Goal: Information Seeking & Learning: Learn about a topic

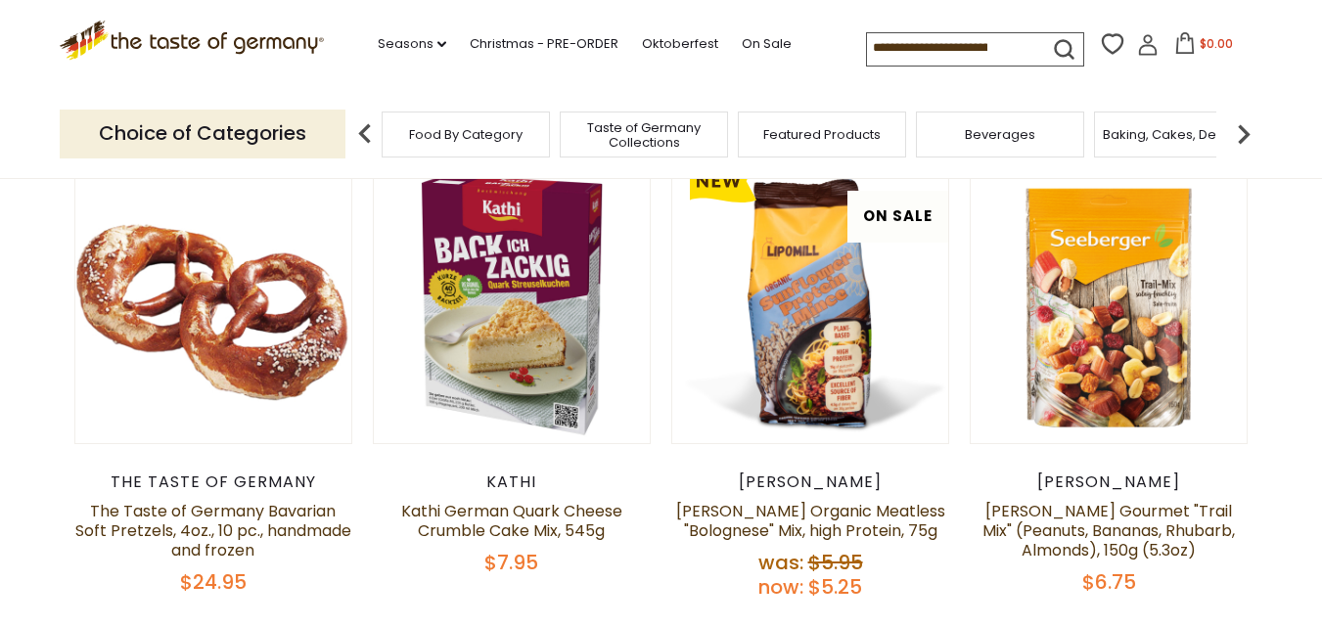
scroll to position [257, 0]
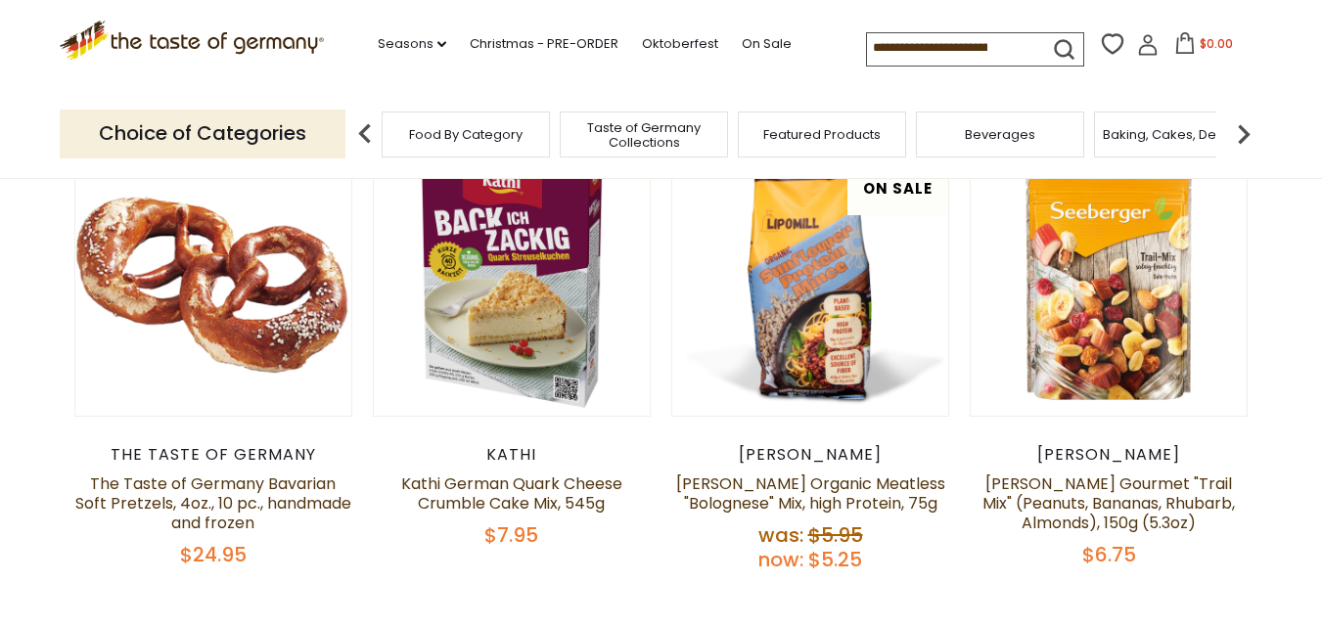
click at [1243, 133] on img at bounding box center [1243, 133] width 39 height 39
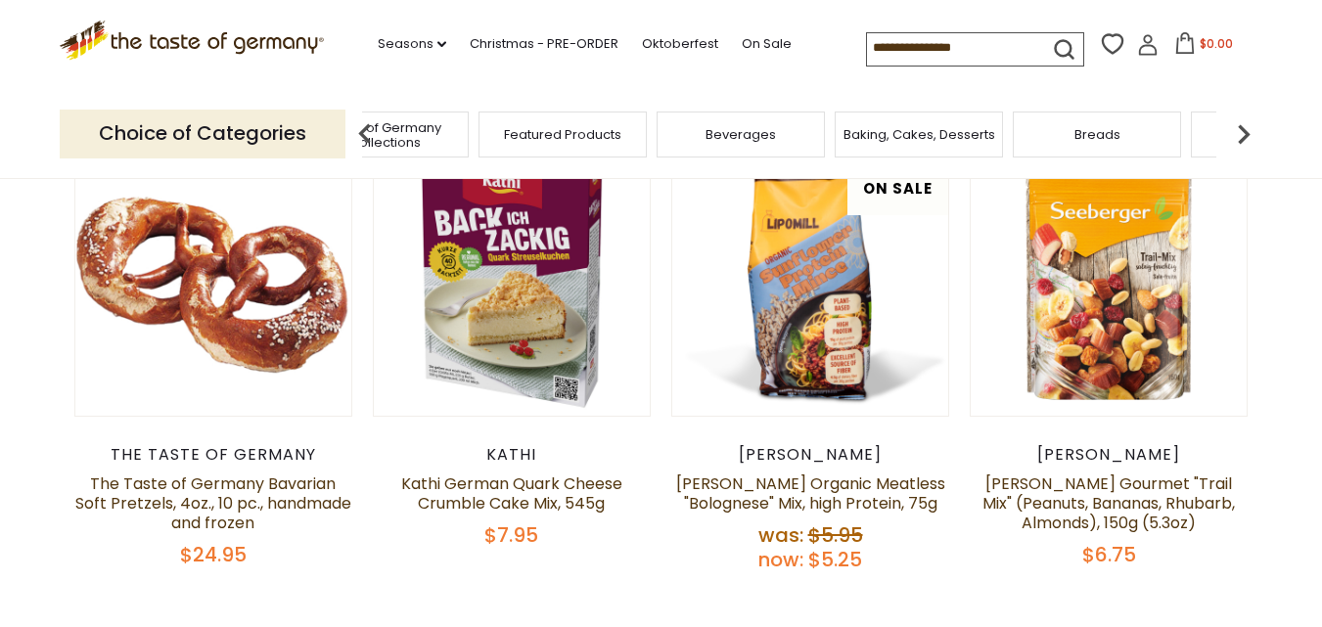
click at [1243, 133] on img at bounding box center [1243, 133] width 39 height 39
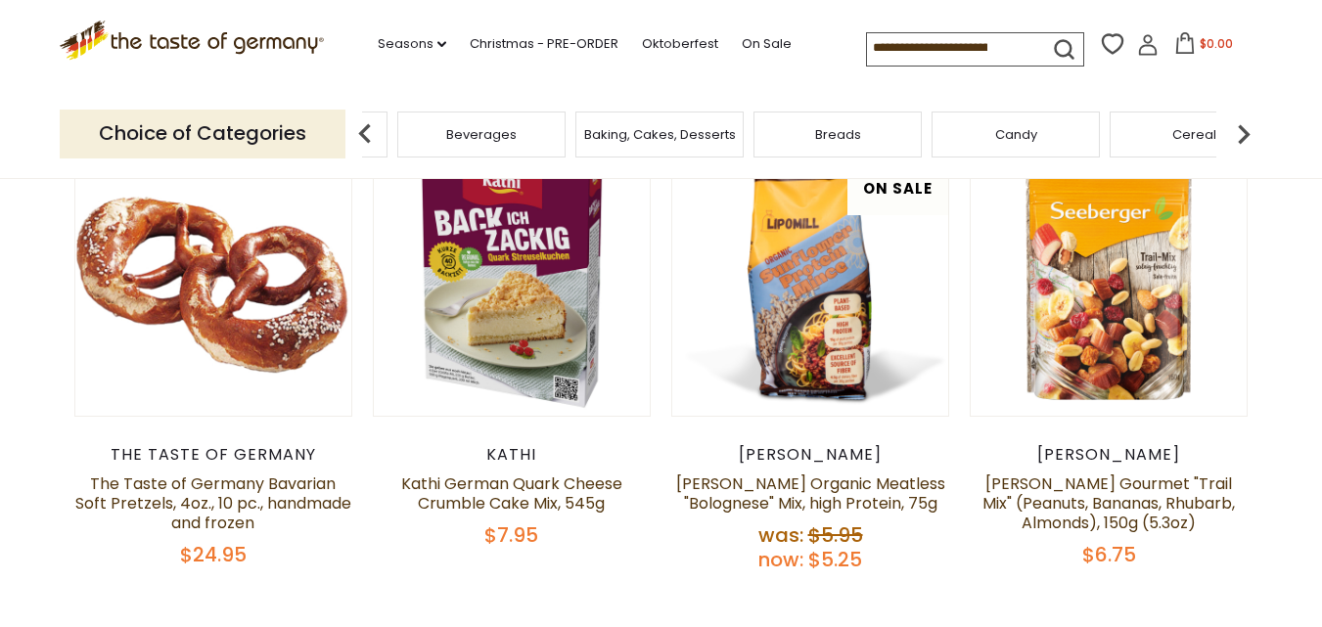
click at [1243, 133] on img at bounding box center [1243, 133] width 39 height 39
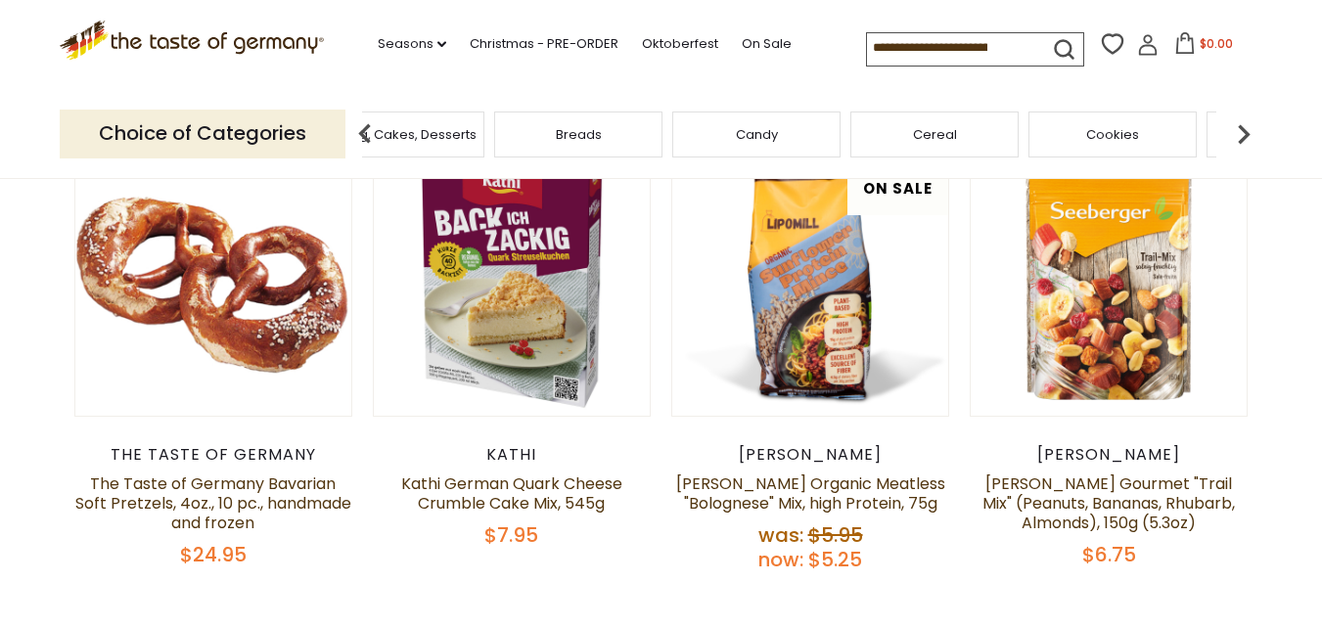
click at [1243, 133] on img at bounding box center [1243, 133] width 39 height 39
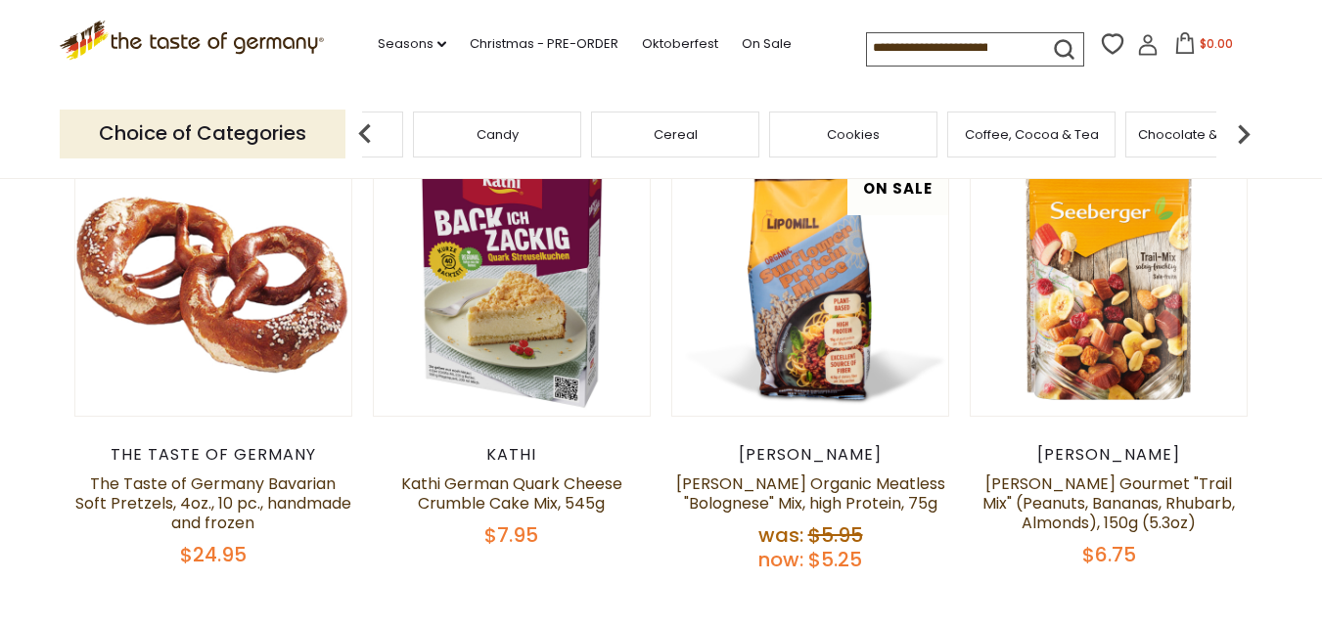
click at [1243, 133] on img at bounding box center [1243, 133] width 39 height 39
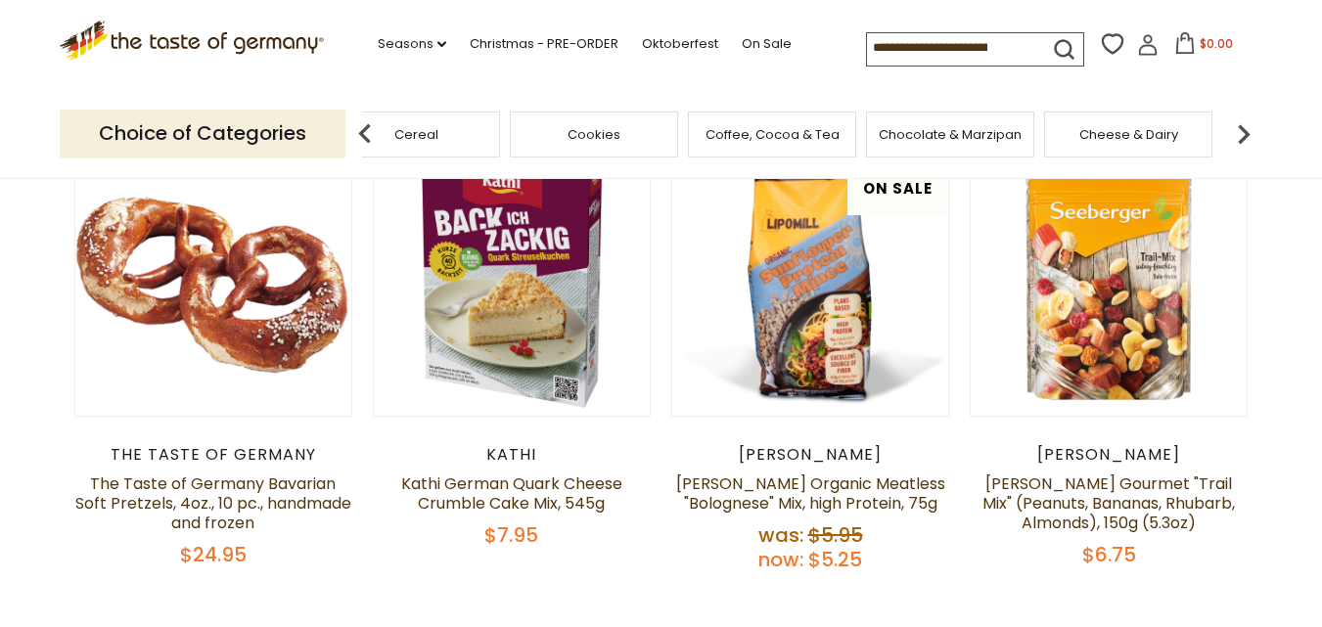
click at [1243, 133] on img at bounding box center [1243, 133] width 39 height 39
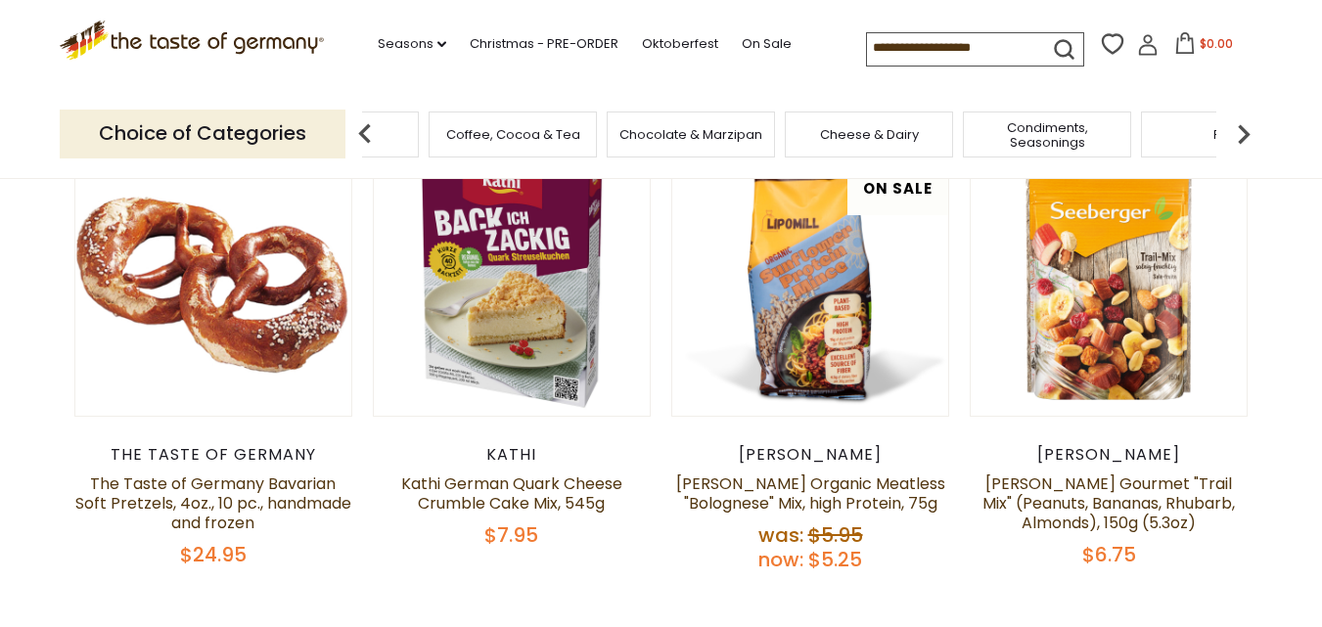
click at [1243, 133] on img at bounding box center [1243, 133] width 39 height 39
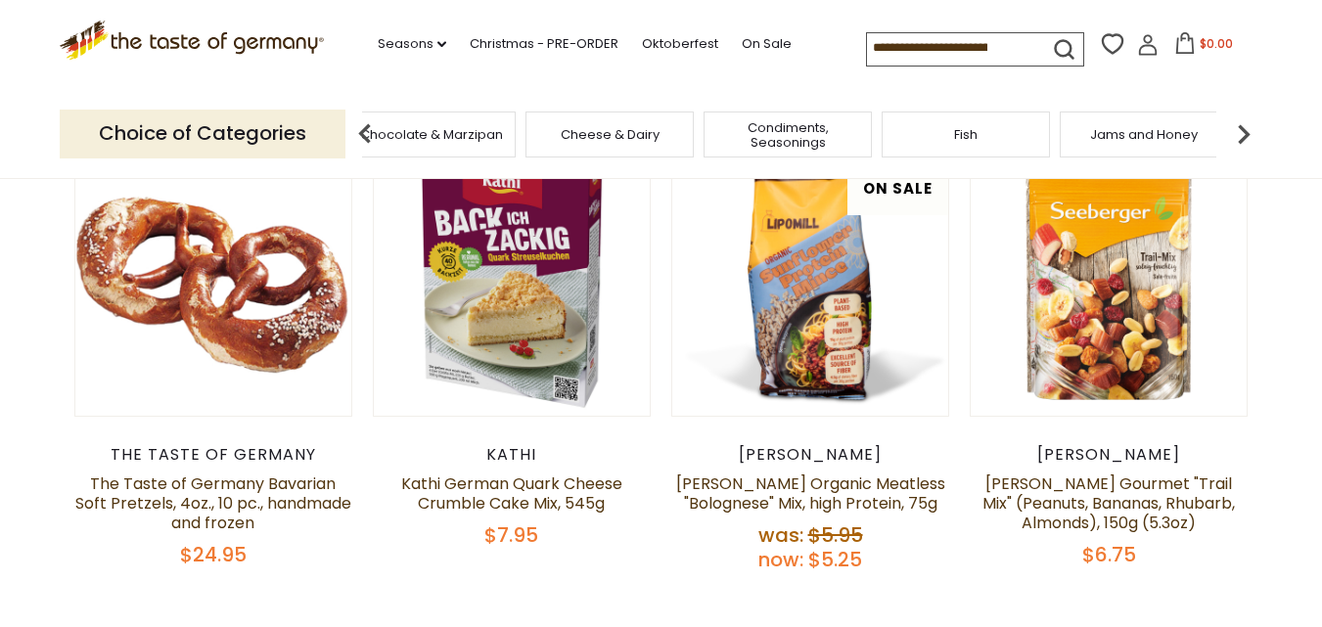
click at [1243, 133] on img at bounding box center [1243, 133] width 39 height 39
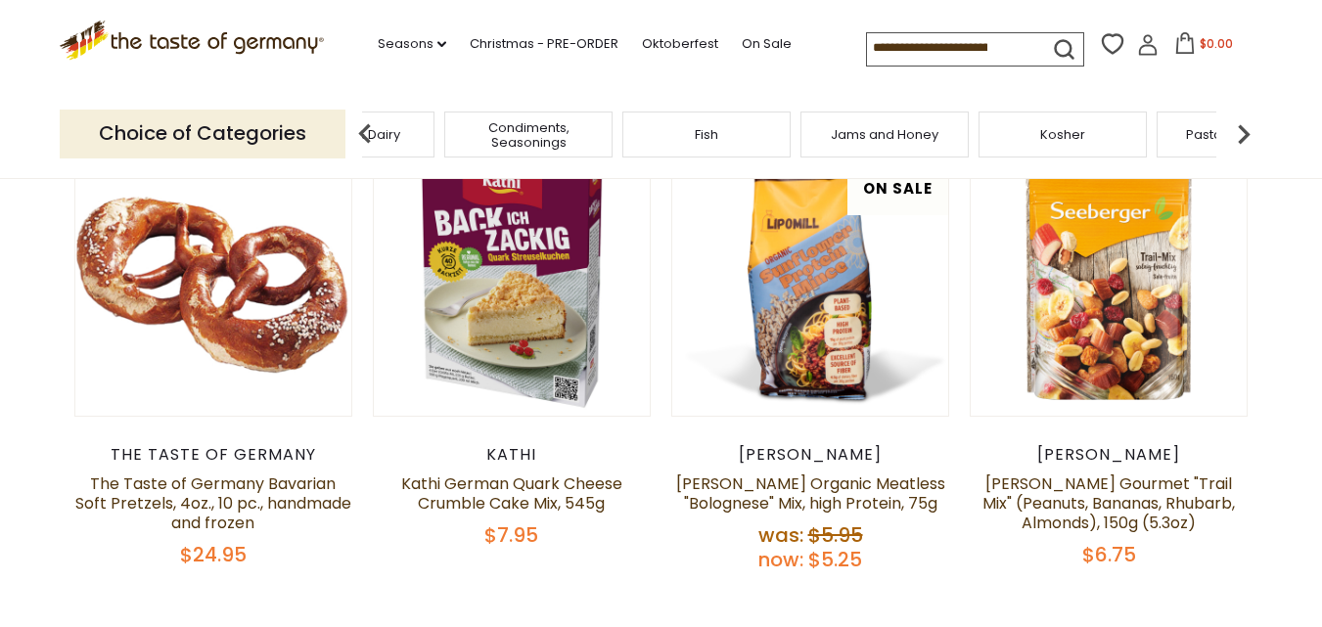
click at [1243, 133] on img at bounding box center [1243, 133] width 39 height 39
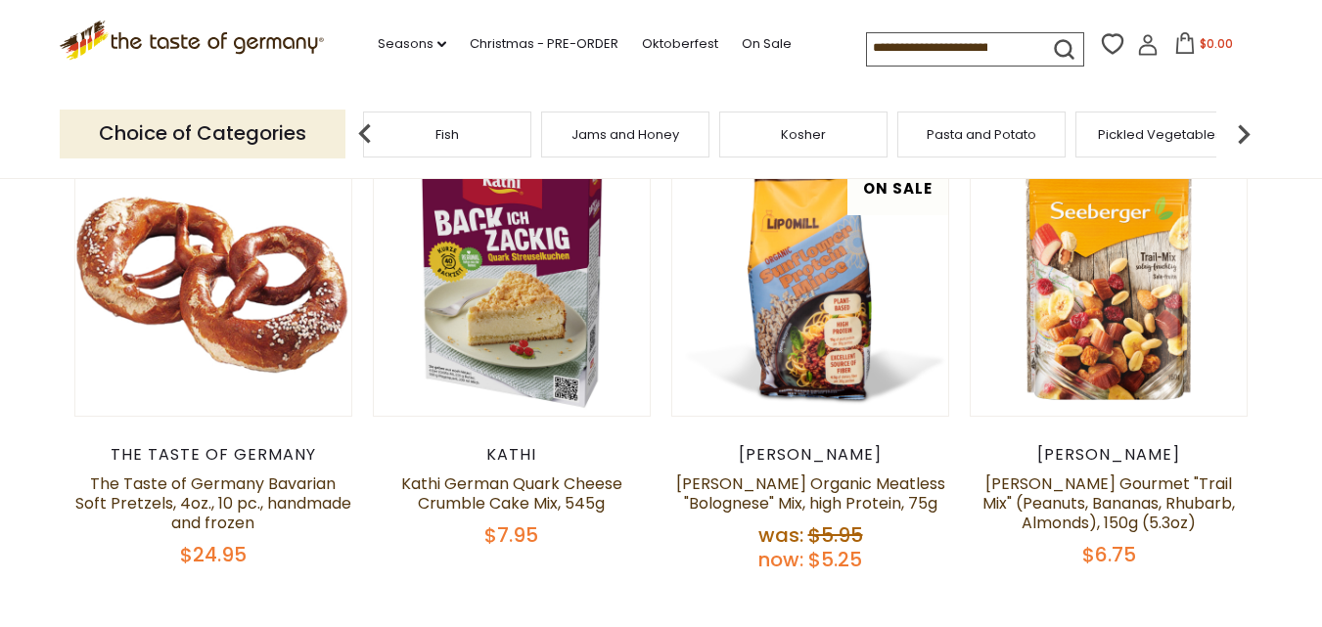
click at [1243, 133] on img at bounding box center [1243, 133] width 39 height 39
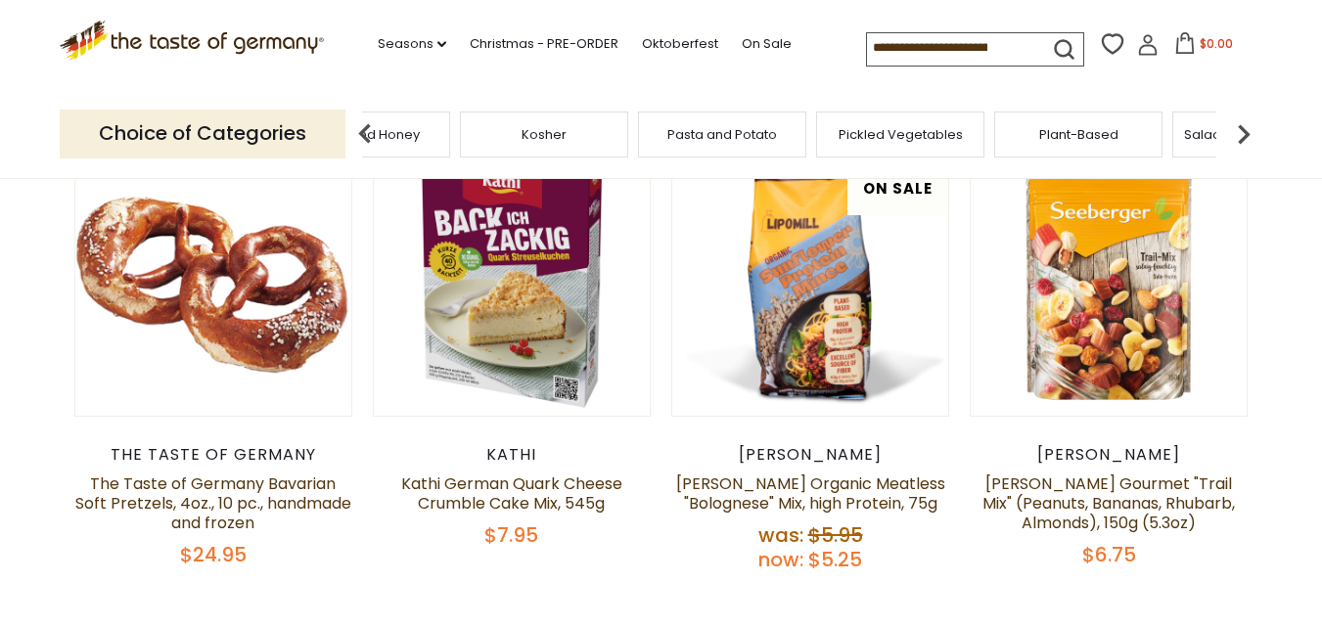
click at [1243, 133] on img at bounding box center [1243, 133] width 39 height 39
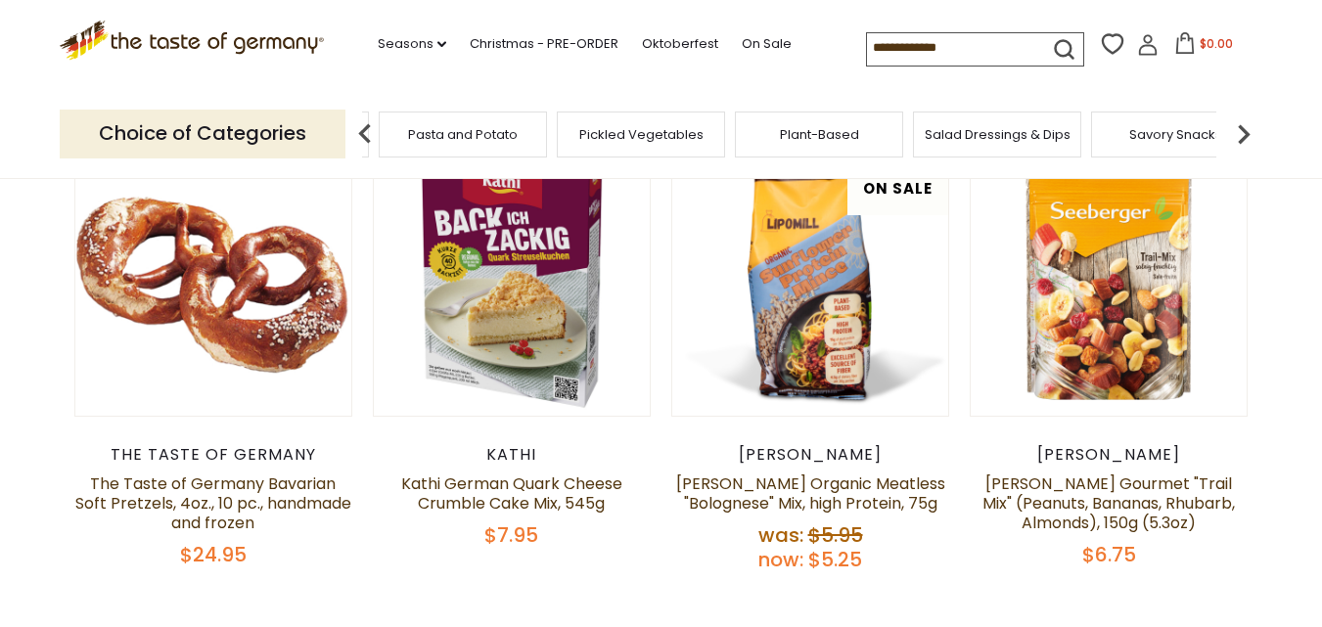
click at [1243, 133] on img at bounding box center [1243, 133] width 39 height 39
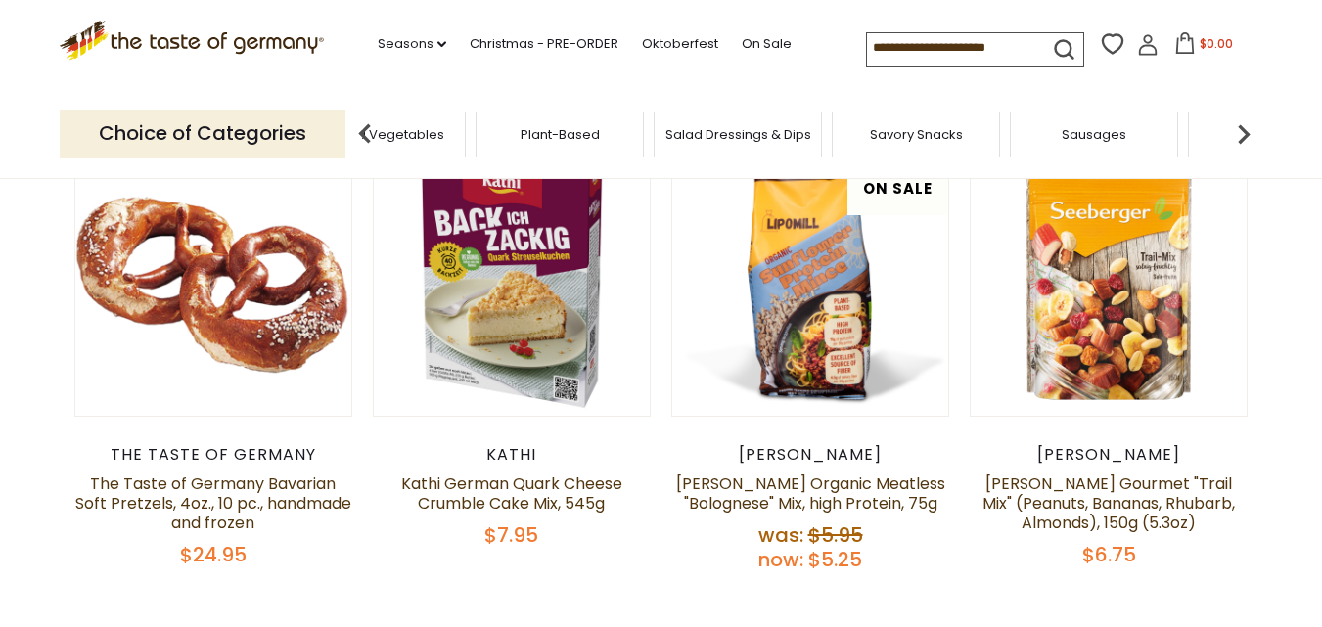
click at [1243, 133] on img at bounding box center [1243, 133] width 39 height 39
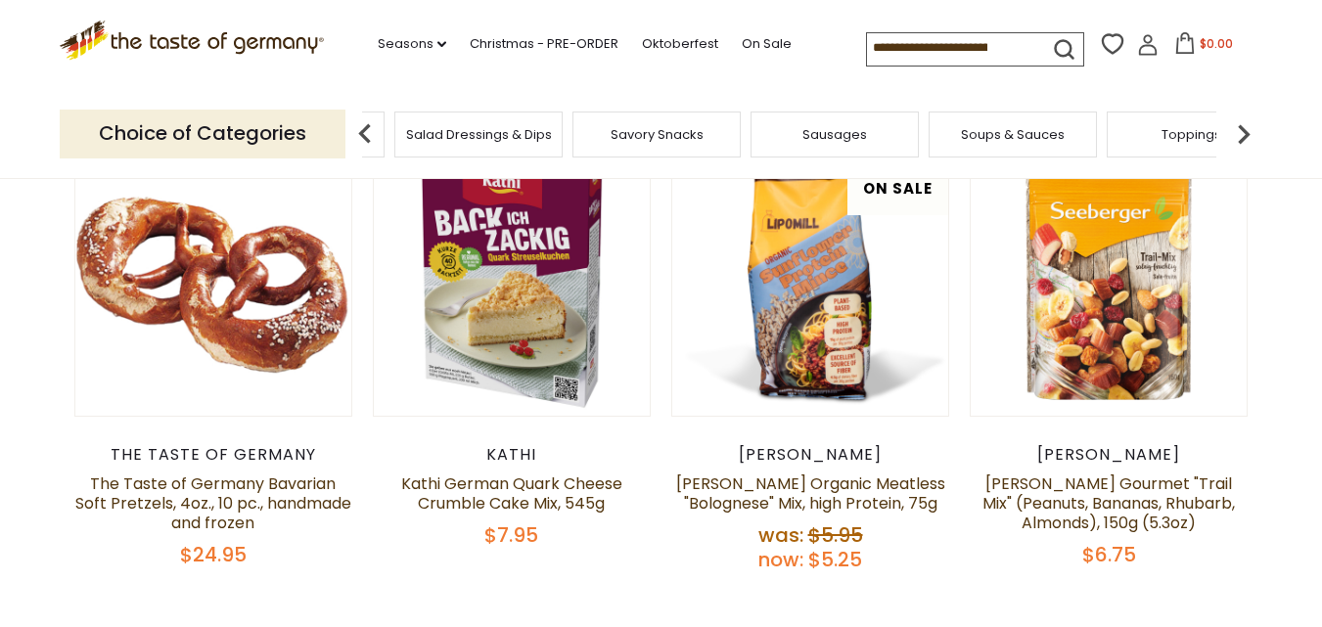
click at [1243, 133] on img at bounding box center [1243, 133] width 39 height 39
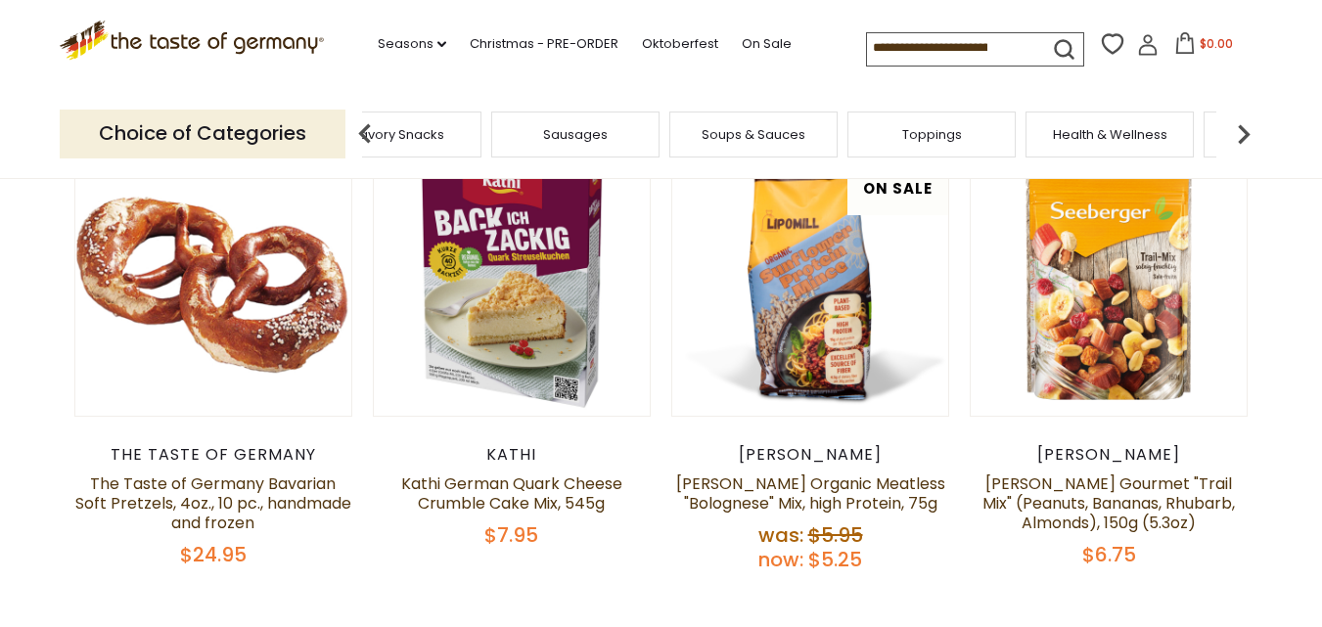
click at [1243, 133] on img at bounding box center [1243, 133] width 39 height 39
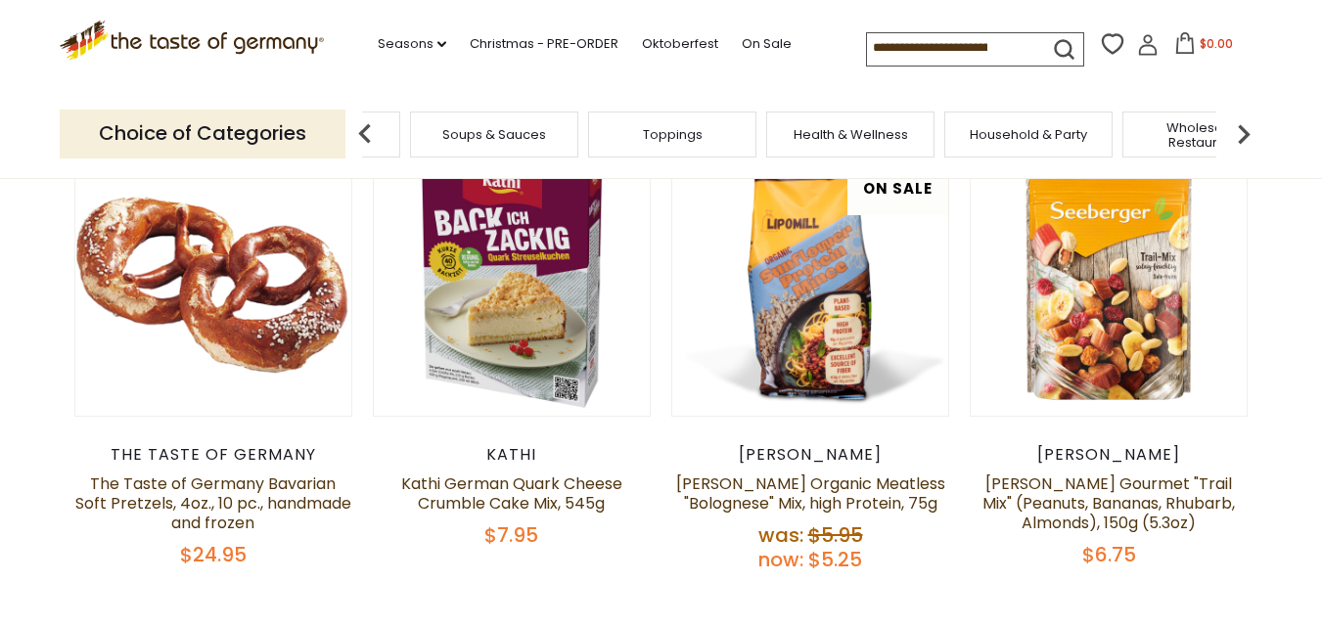
click at [1243, 133] on img at bounding box center [1243, 133] width 39 height 39
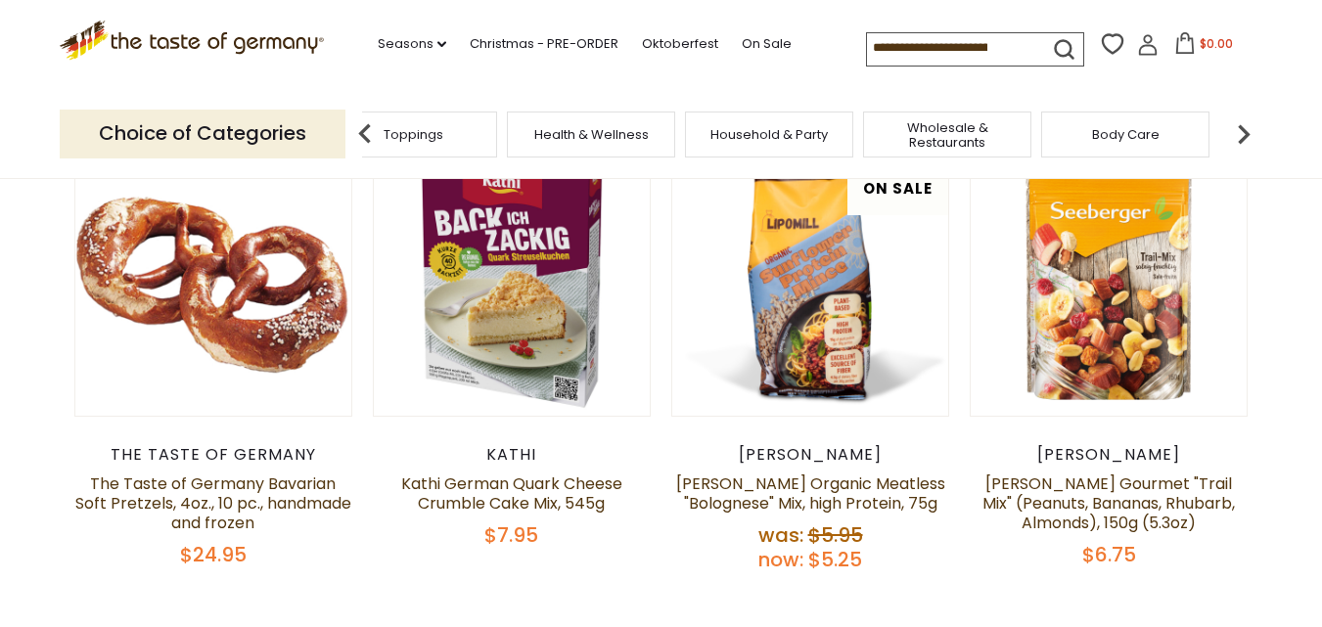
click at [1243, 133] on img at bounding box center [1243, 133] width 39 height 39
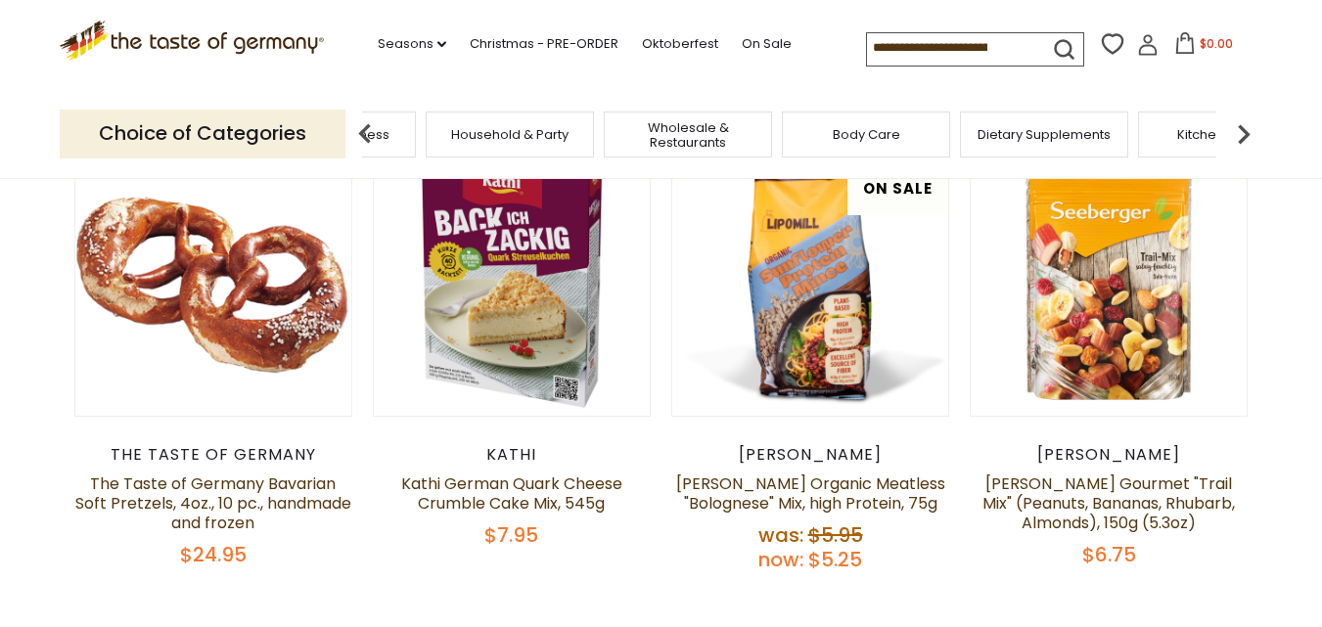
click at [1243, 133] on img at bounding box center [1243, 133] width 39 height 39
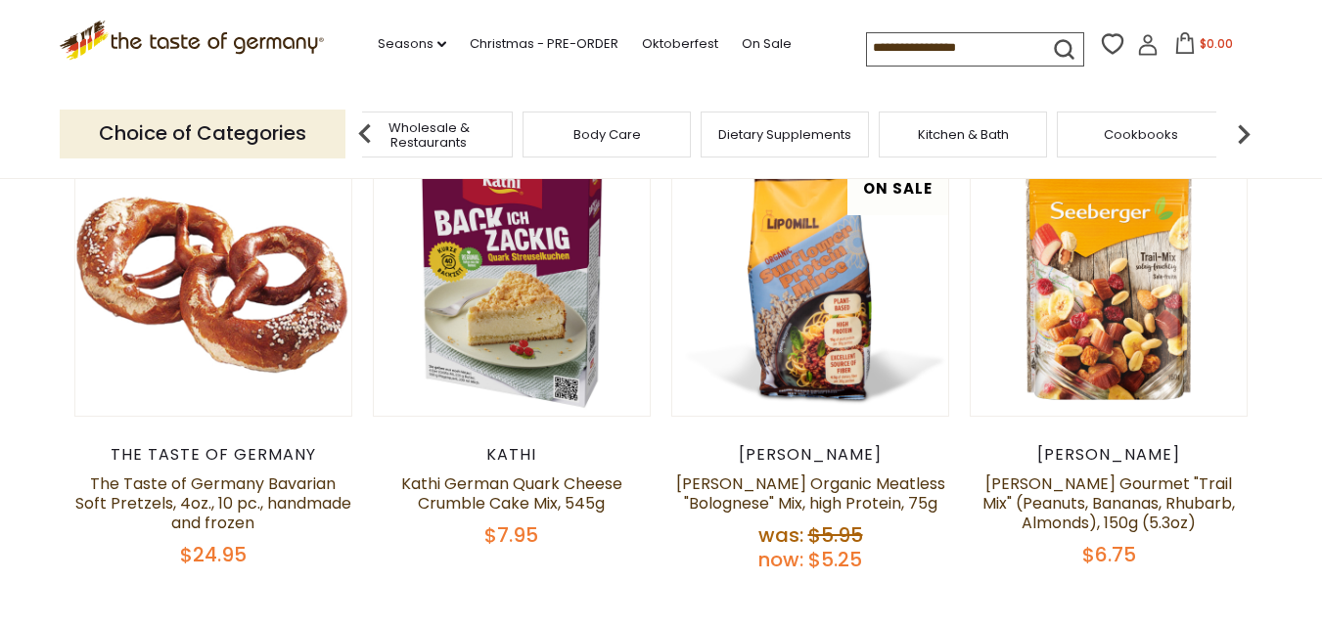
click at [1243, 133] on img at bounding box center [1243, 133] width 39 height 39
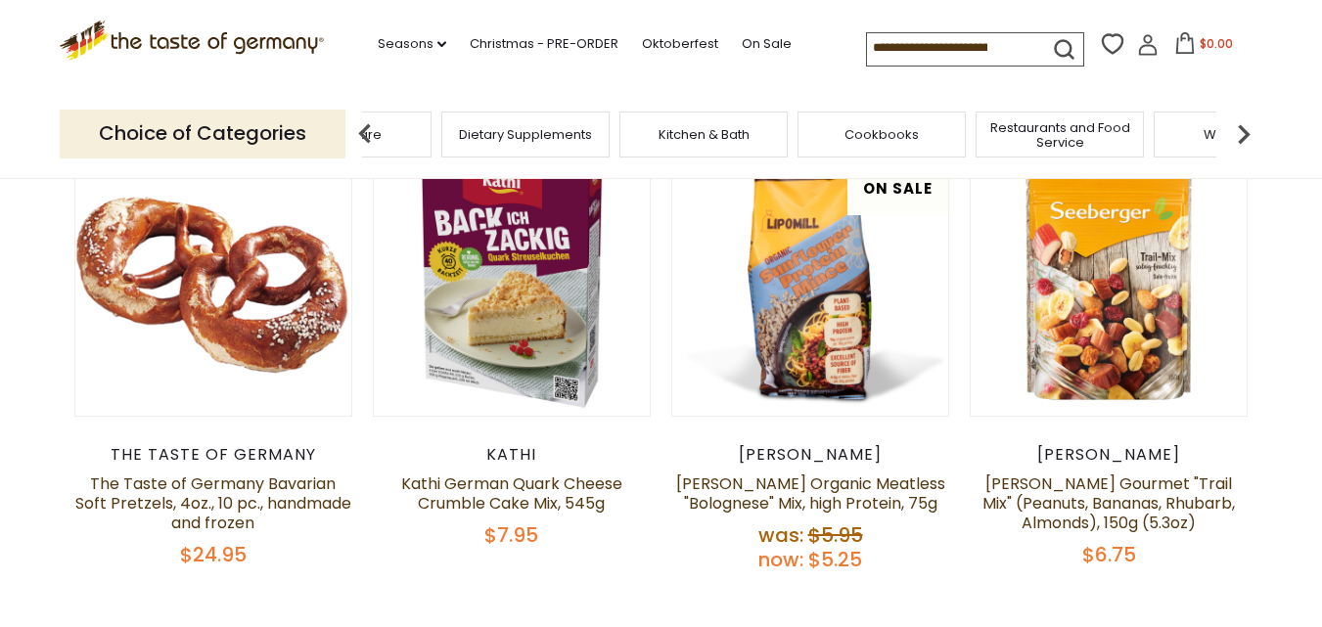
click at [1243, 133] on img at bounding box center [1243, 133] width 39 height 39
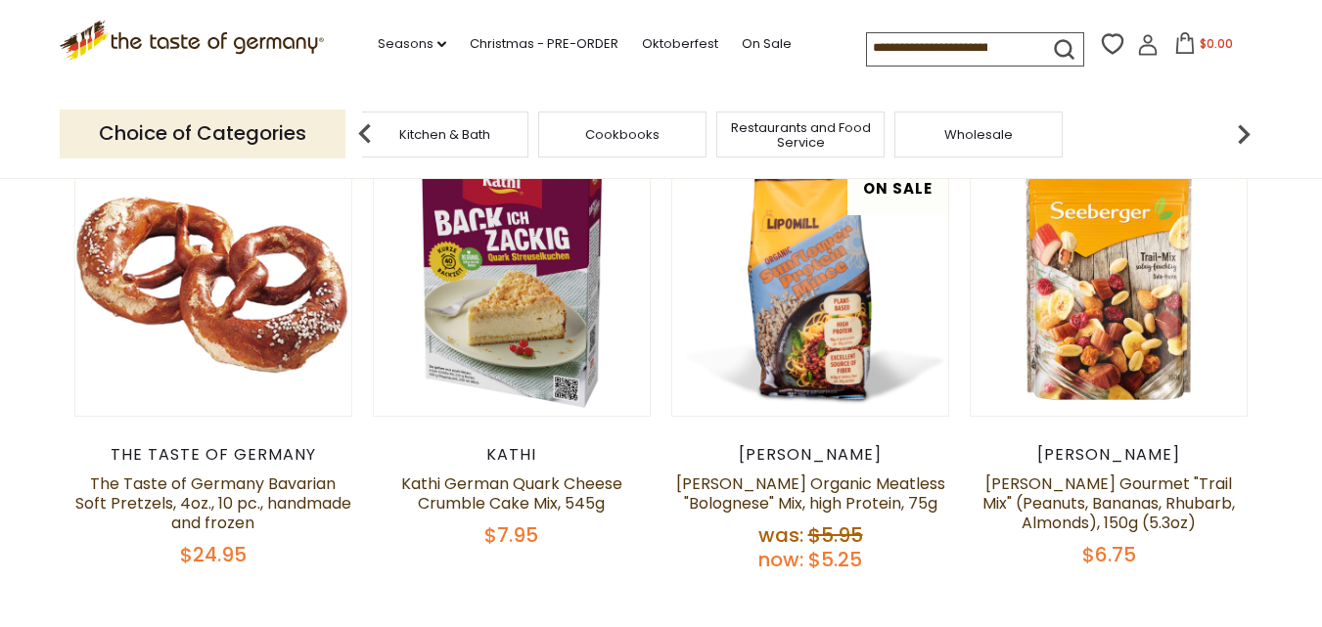
click at [988, 144] on div "Wholesale" at bounding box center [978, 135] width 168 height 46
click at [977, 143] on div "Wholesale" at bounding box center [978, 135] width 168 height 46
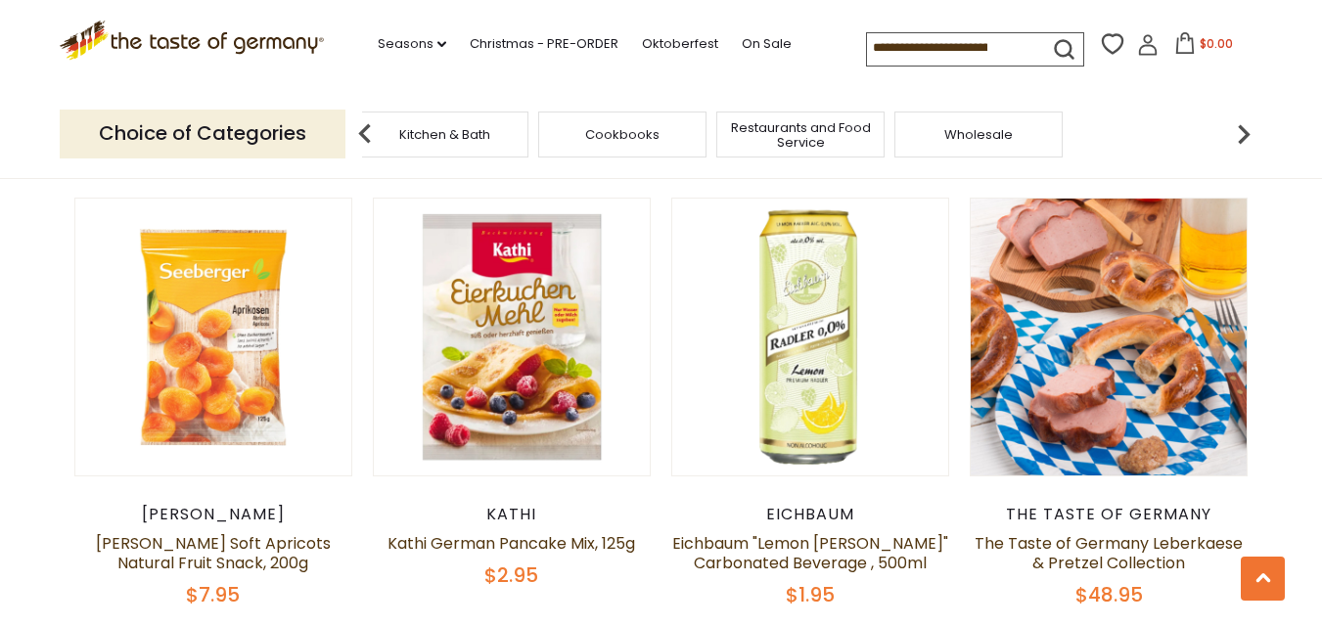
scroll to position [689, 0]
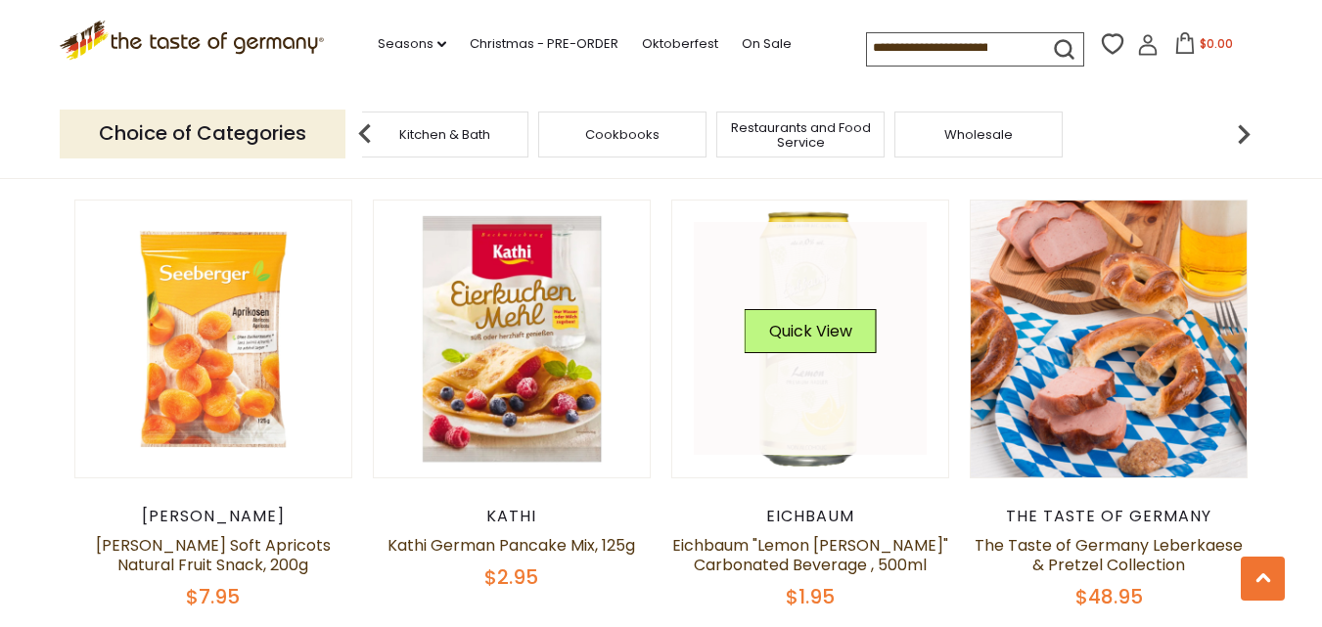
click at [821, 383] on link at bounding box center [810, 338] width 233 height 233
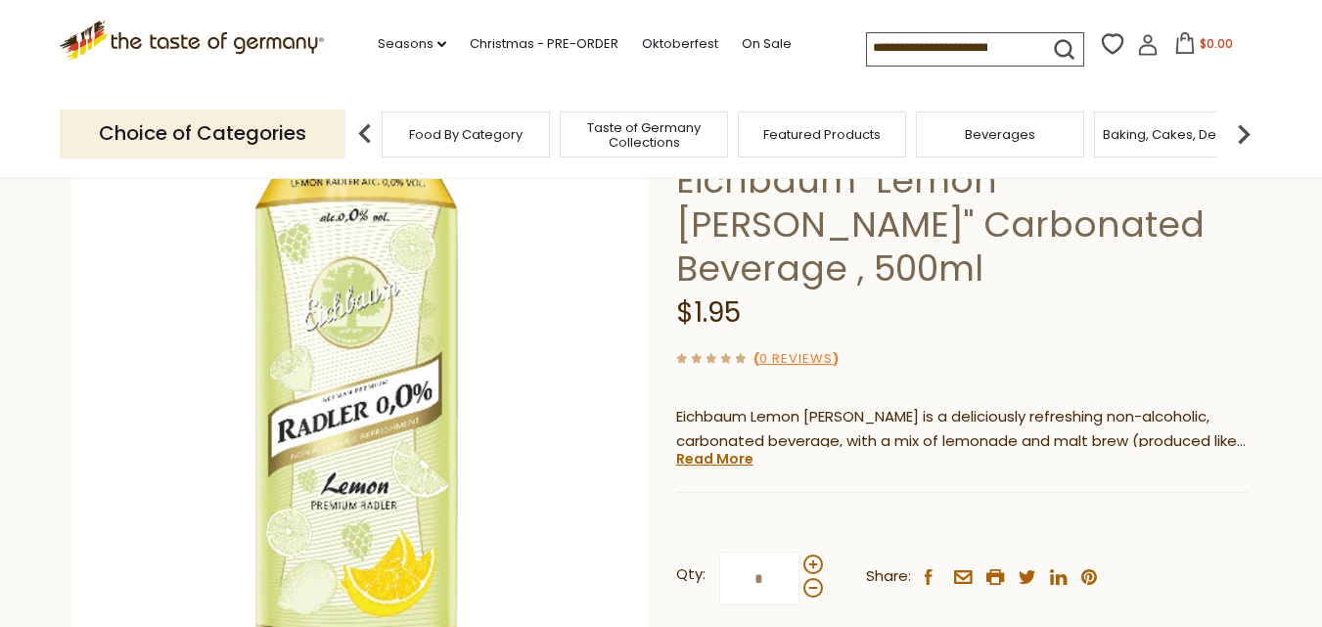
scroll to position [155, 0]
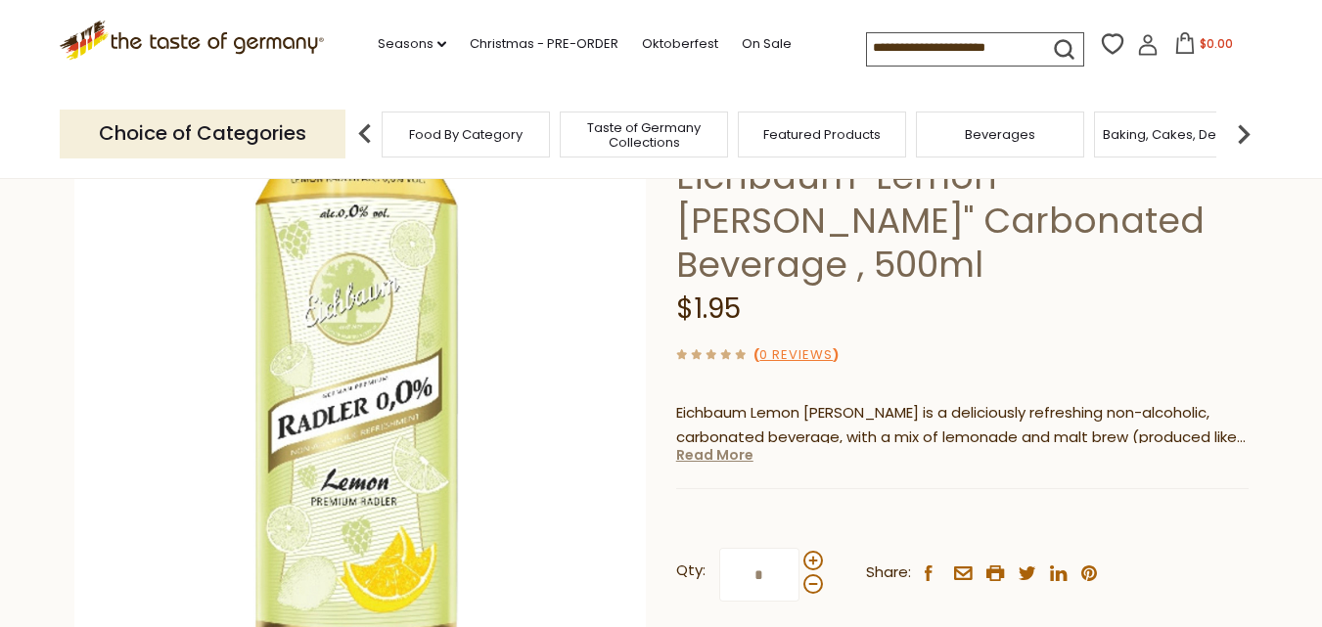
click at [713, 445] on link "Read More" at bounding box center [714, 455] width 77 height 20
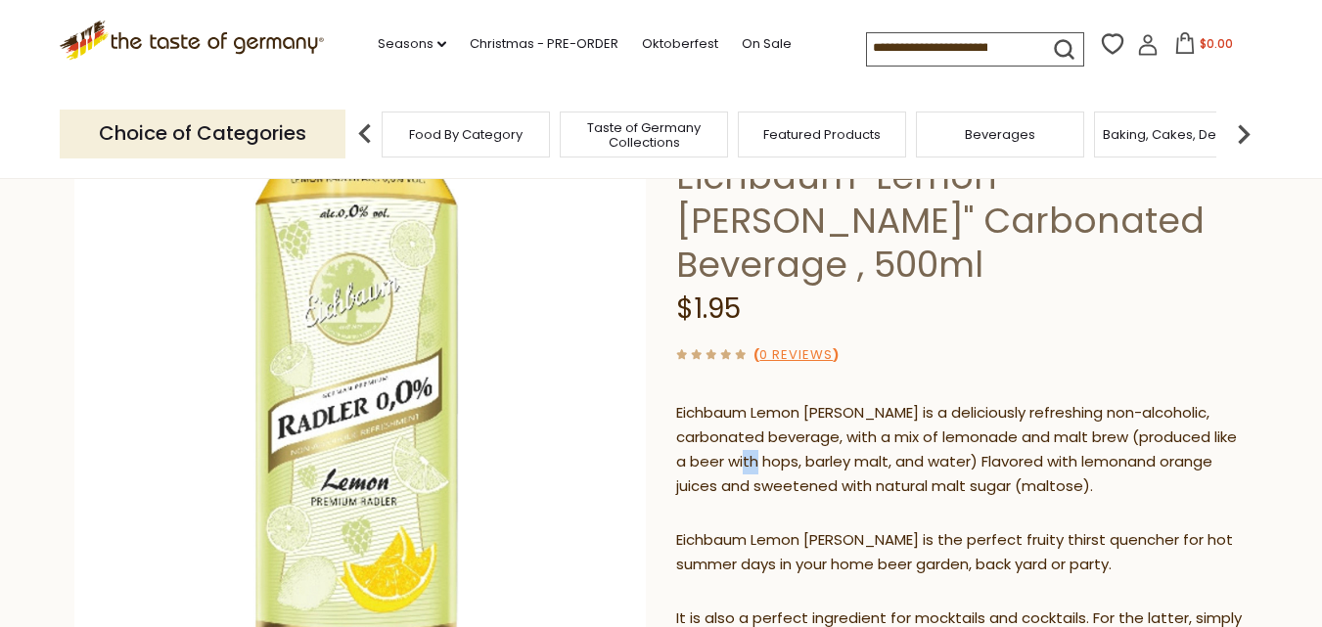
click at [713, 415] on p "Eichbaum Lemon Radler is a deliciously refreshing non-alcoholic, carbonated bev…" at bounding box center [962, 450] width 572 height 98
click at [1058, 287] on div "$1.95" at bounding box center [962, 310] width 572 height 46
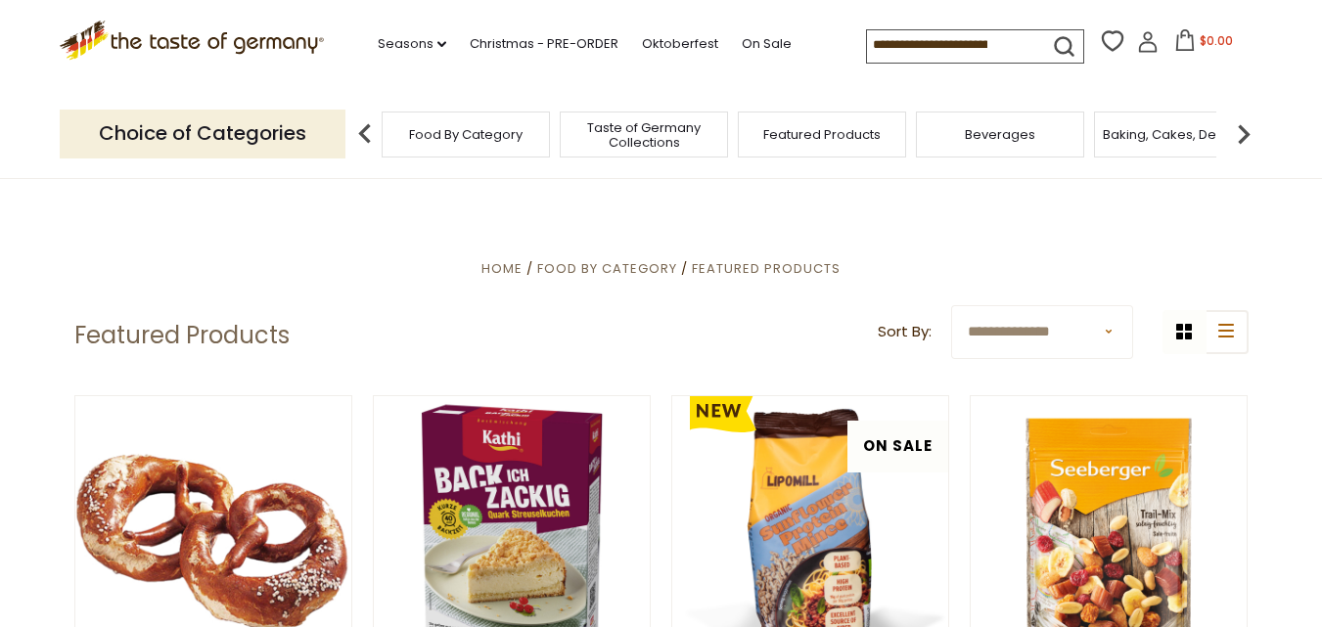
click at [460, 140] on span "Food By Category" at bounding box center [466, 134] width 114 height 15
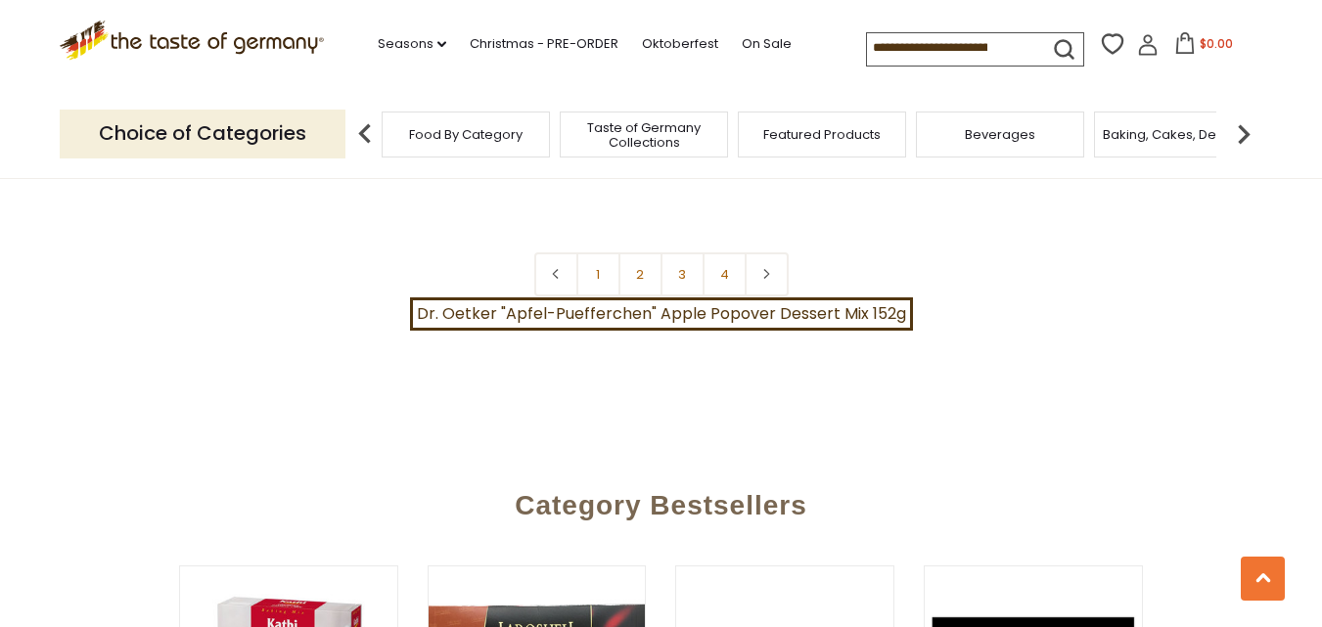
scroll to position [4592, 0]
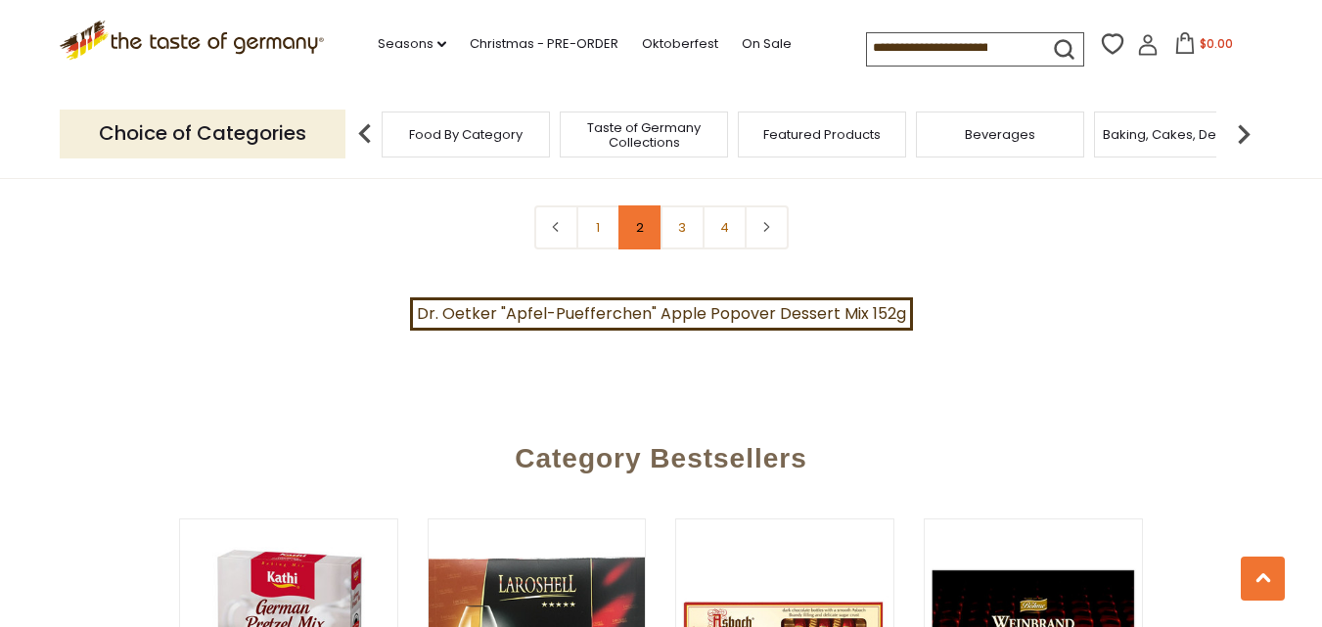
click at [635, 205] on link "2" at bounding box center [640, 227] width 44 height 44
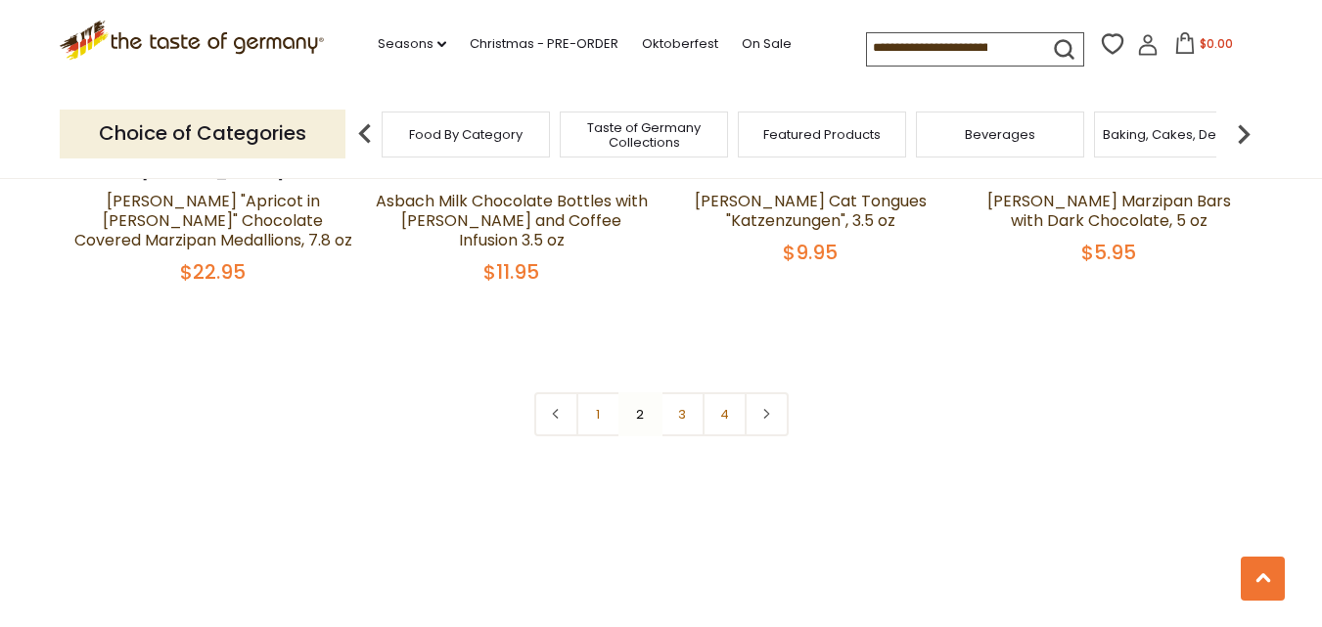
scroll to position [4527, 0]
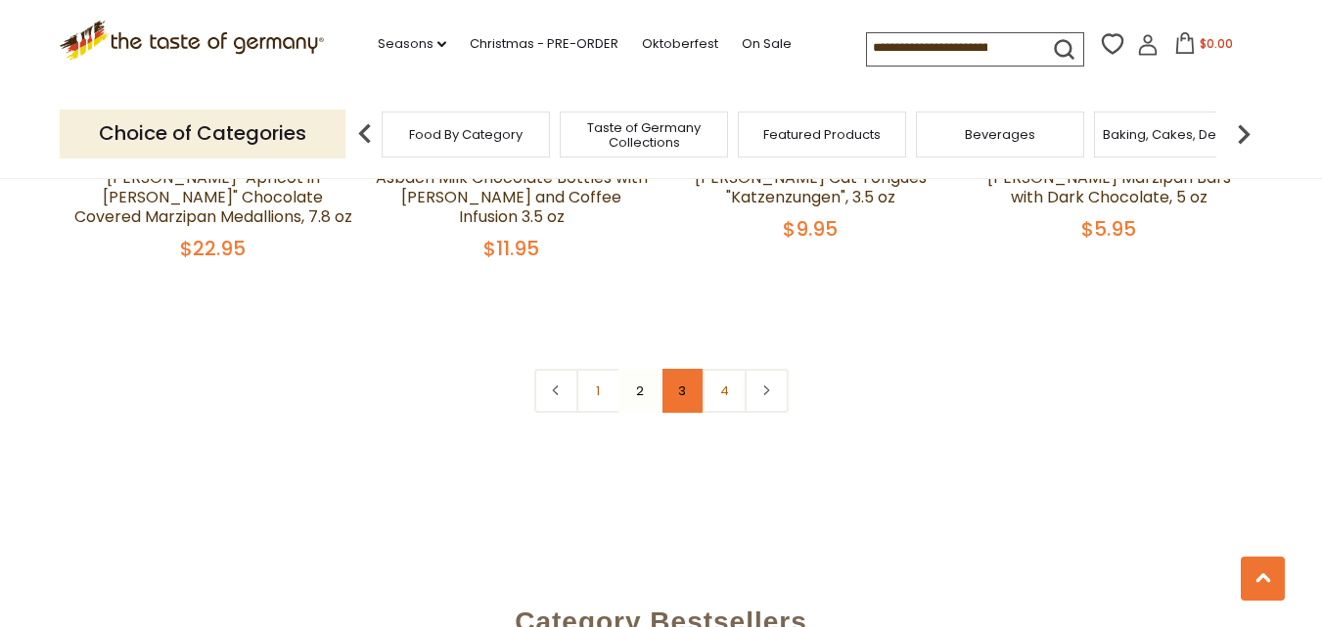
click at [677, 369] on link "3" at bounding box center [683, 391] width 44 height 44
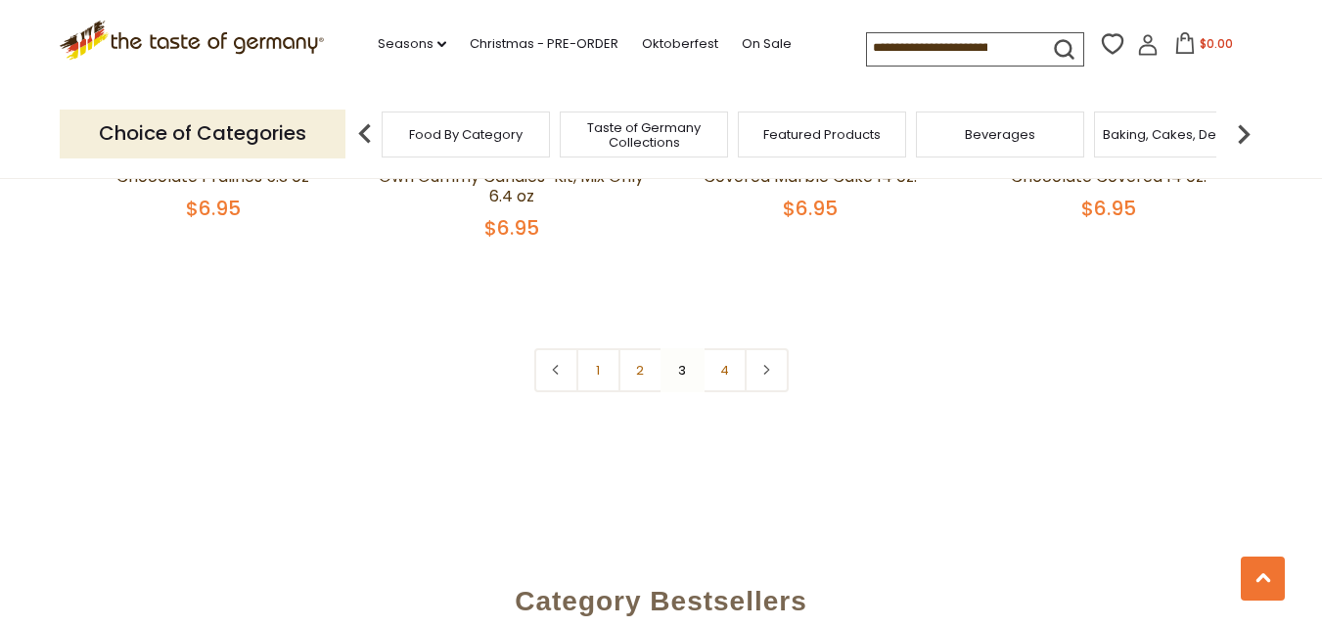
scroll to position [4439, 0]
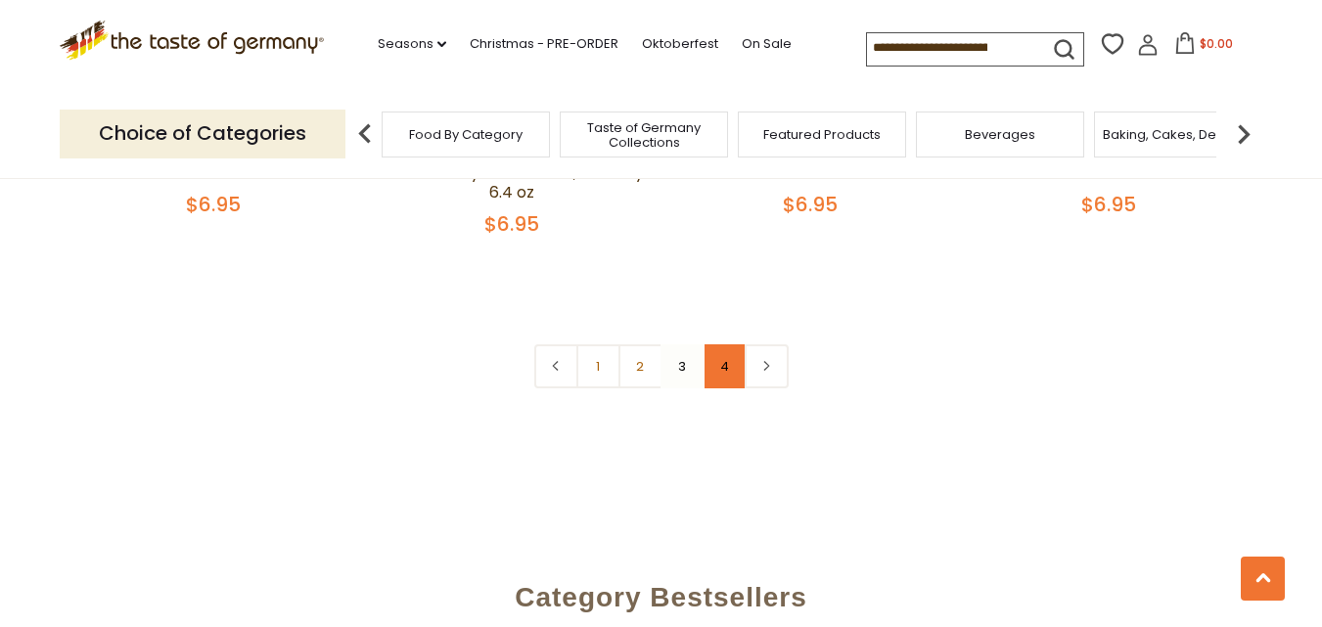
click at [723, 346] on link "4" at bounding box center [725, 366] width 44 height 44
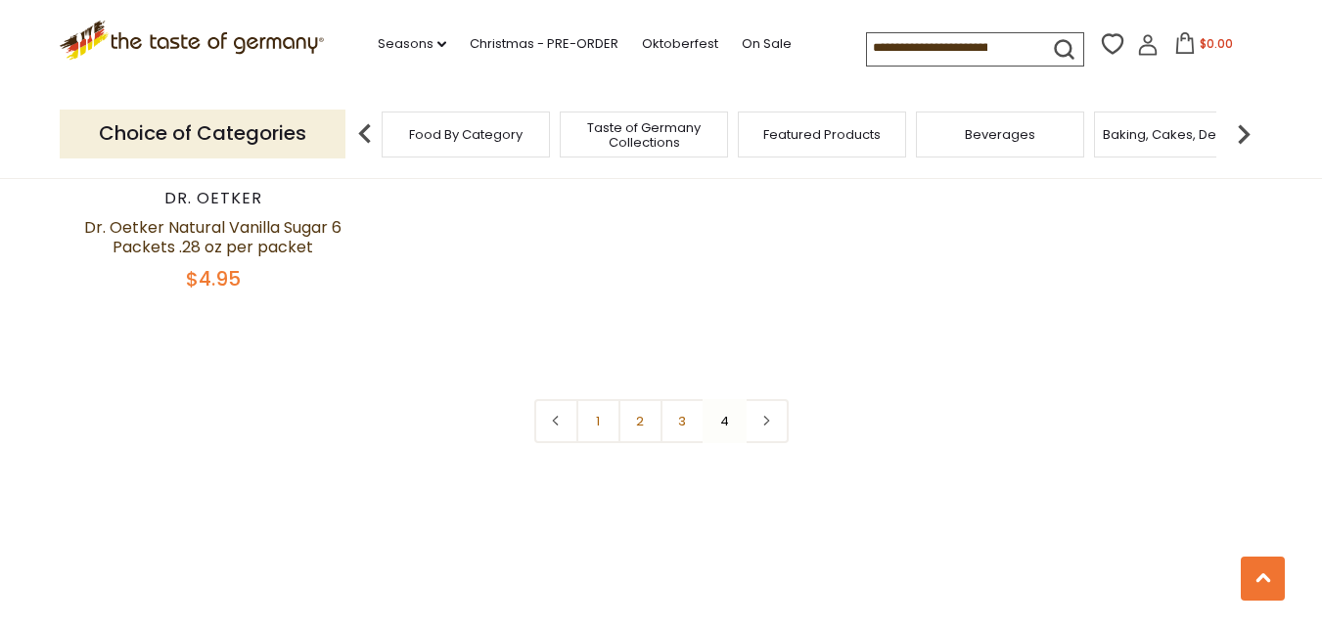
scroll to position [2926, 0]
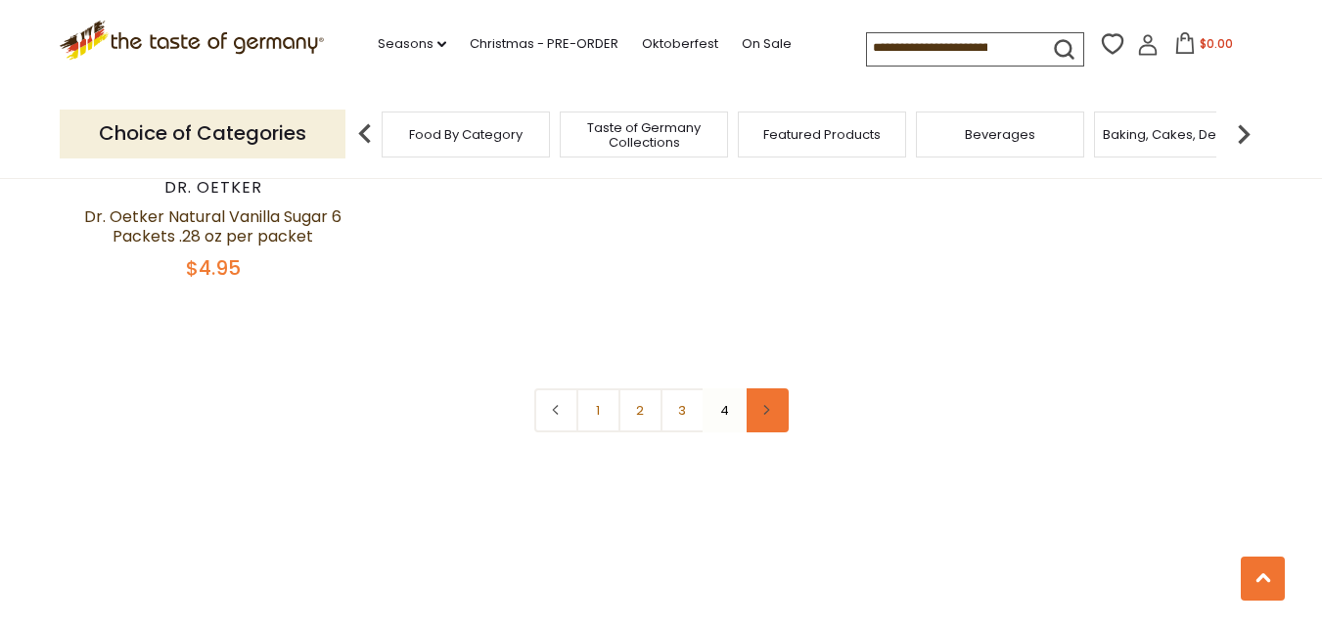
click at [770, 405] on icon at bounding box center [766, 410] width 12 height 10
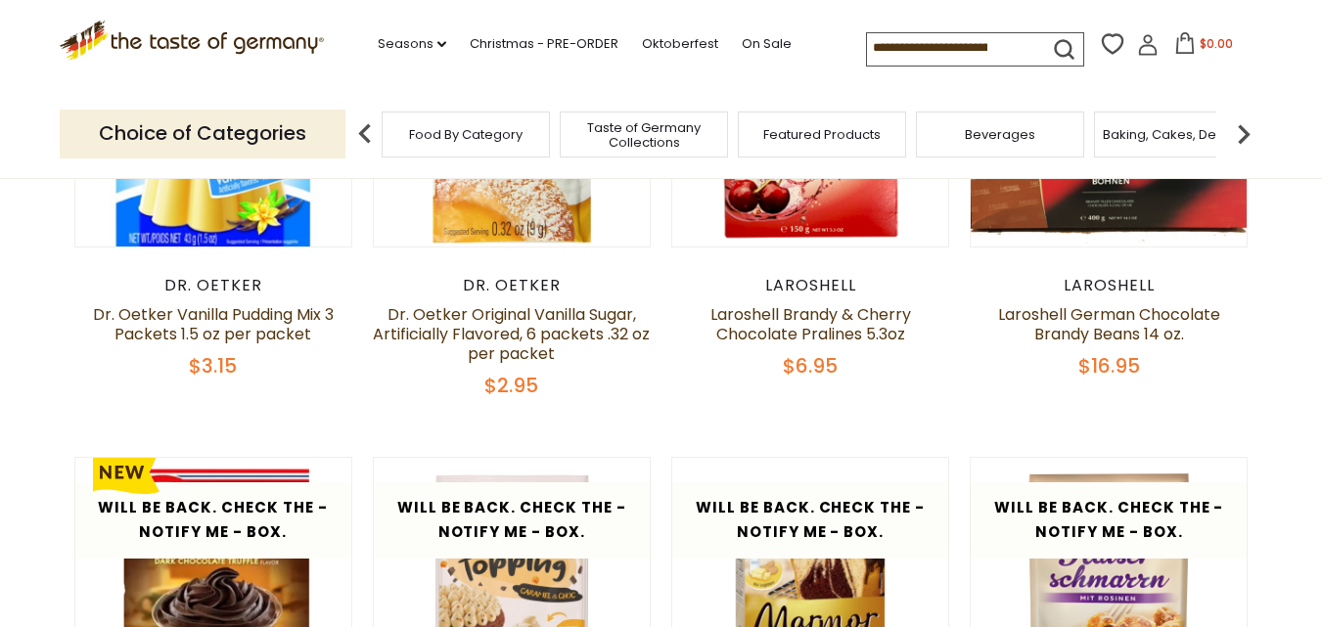
scroll to position [459, 0]
